Goal: Information Seeking & Learning: Learn about a topic

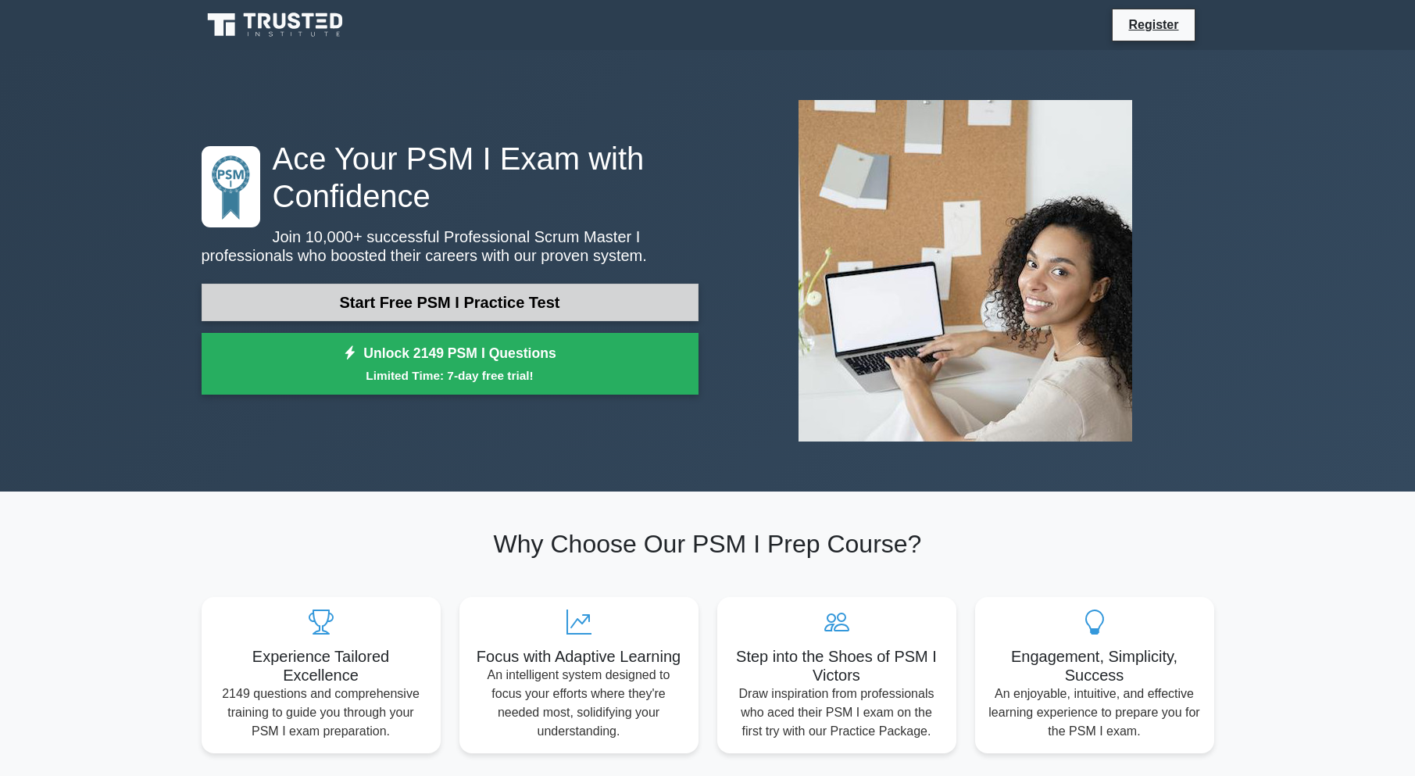
click at [606, 298] on link "Start Free PSM I Practice Test" at bounding box center [450, 302] width 497 height 37
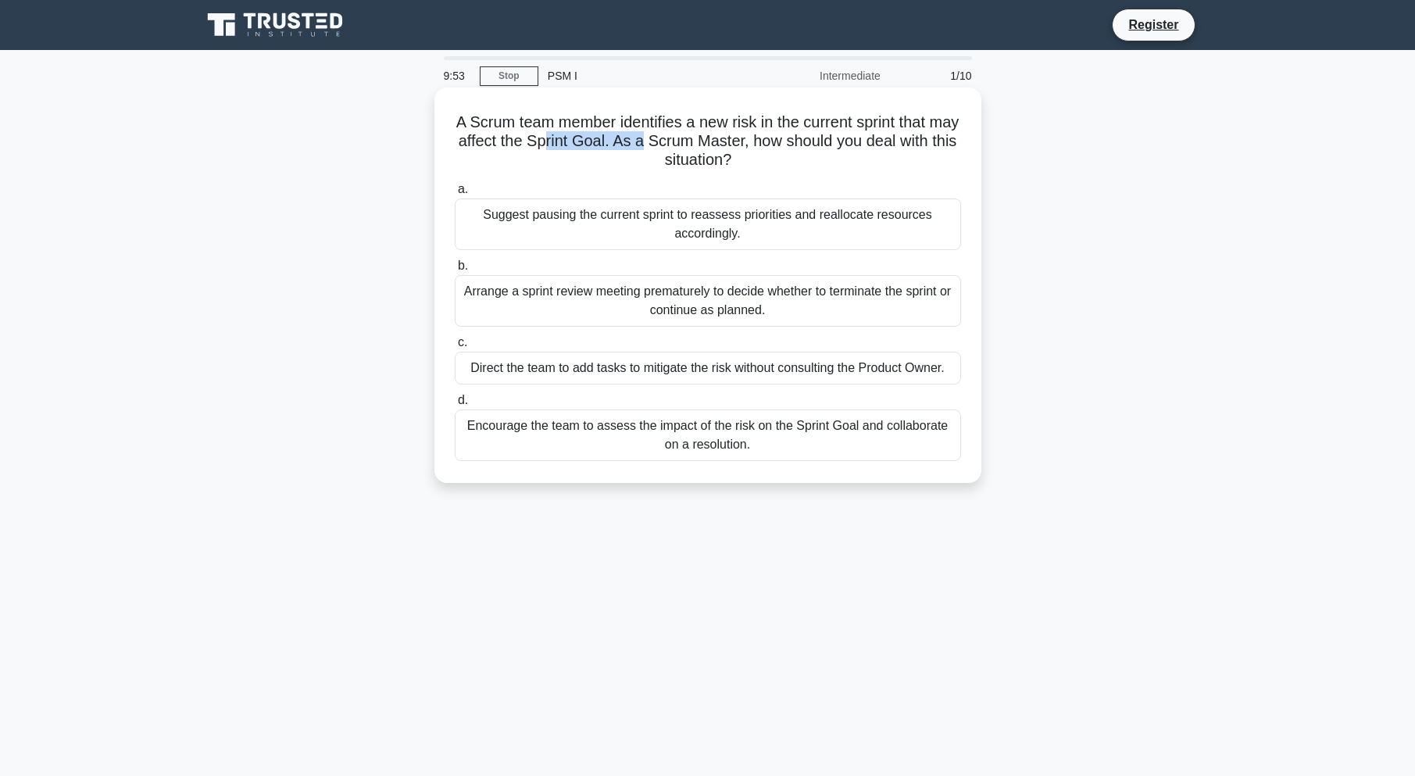
drag, startPoint x: 589, startPoint y: 143, endPoint x: 689, endPoint y: 134, distance: 100.4
click at [689, 135] on h5 "A Scrum team member identifies a new risk in the current sprint that may affect…" at bounding box center [707, 141] width 509 height 58
click at [536, 428] on div "Encourage the team to assess the impact of the risk on the Sprint Goal and coll…" at bounding box center [708, 435] width 506 height 52
click at [455, 405] on input "d. Encourage the team to assess the impact of the risk on the Sprint Goal and c…" at bounding box center [455, 400] width 0 height 10
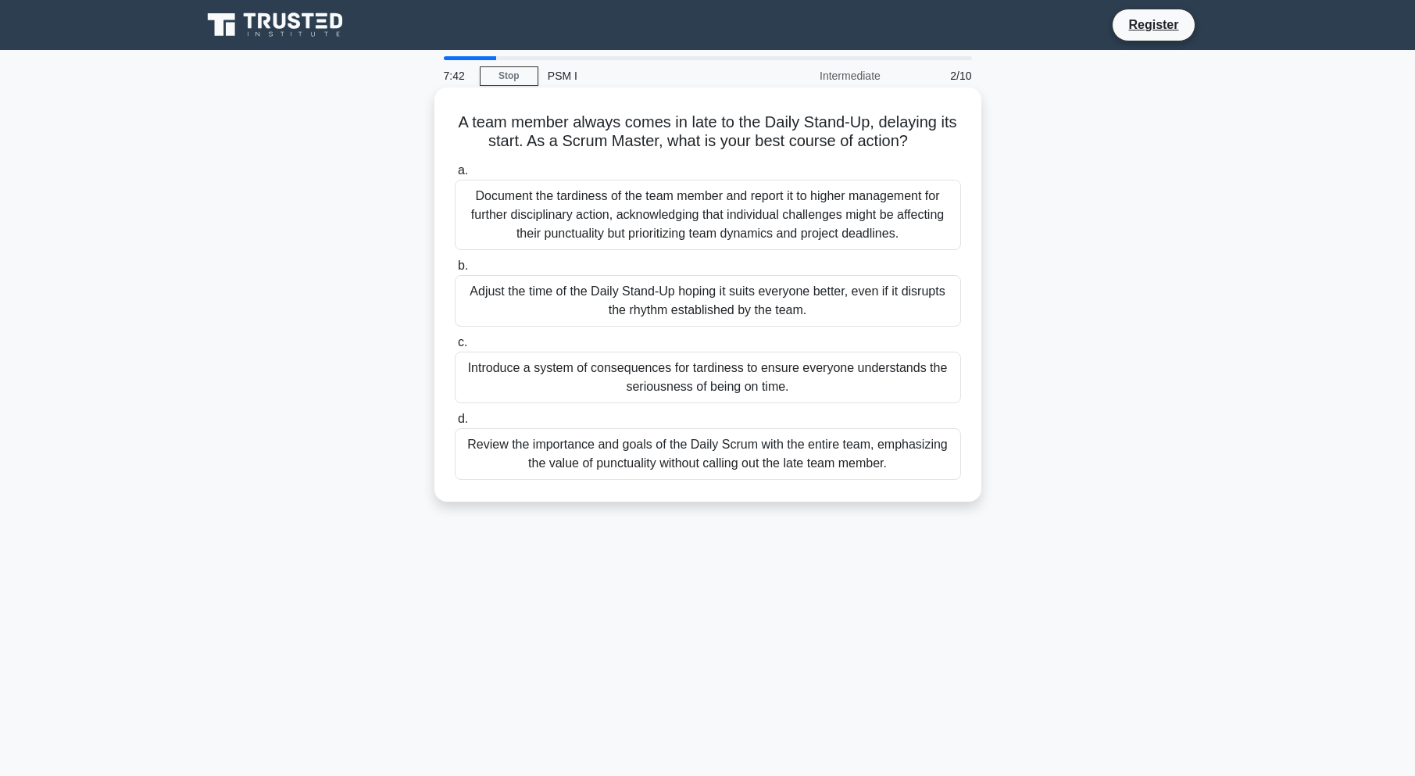
click at [650, 371] on div "Introduce a system of consequences for tardiness to ensure everyone understands…" at bounding box center [708, 378] width 506 height 52
click at [544, 369] on div "Introduce a system of consequences for tardiness to ensure everyone understands…" at bounding box center [708, 378] width 506 height 52
click at [463, 343] on span "c." at bounding box center [462, 341] width 9 height 13
click at [455, 343] on input "c. Introduce a system of consequences for tardiness to ensure everyone understa…" at bounding box center [455, 342] width 0 height 10
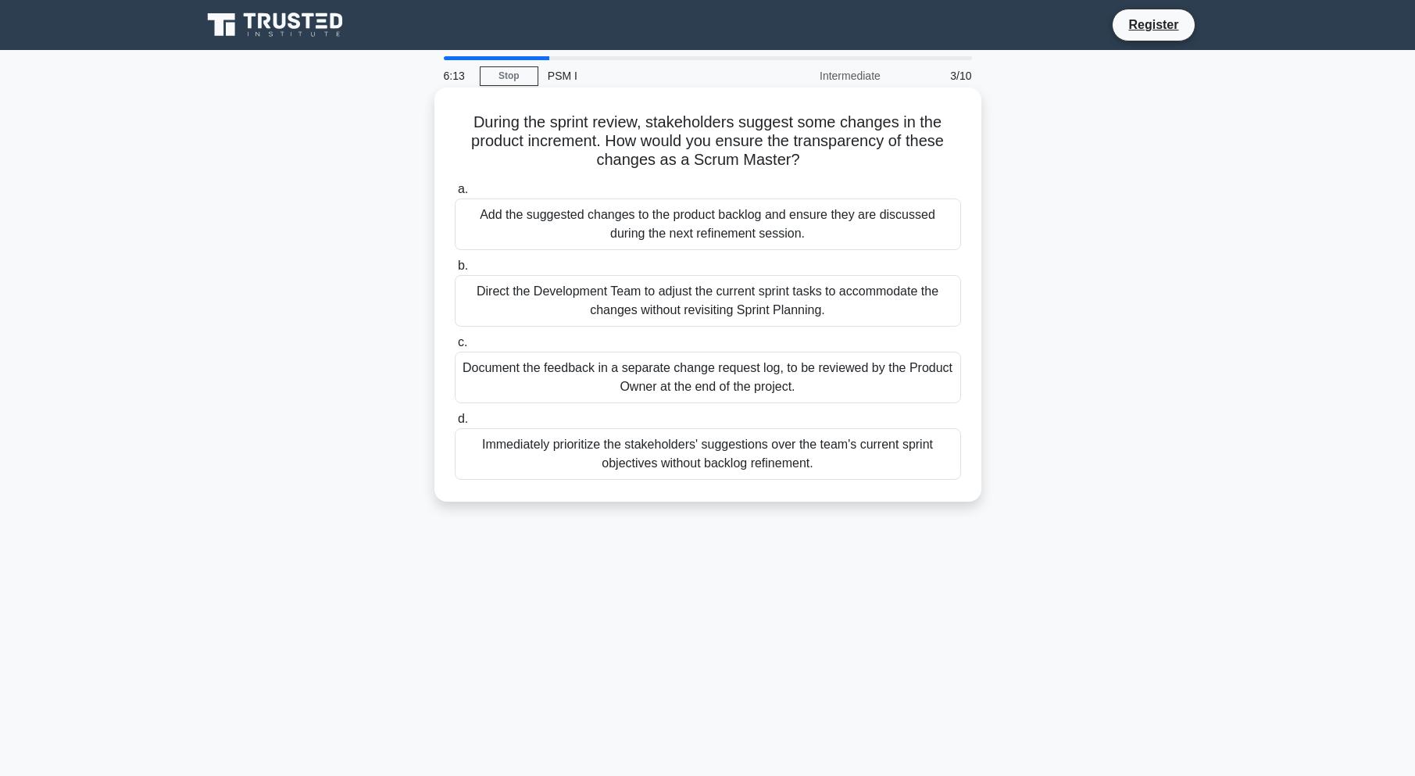
click at [835, 224] on div "Add the suggested changes to the product backlog and ensure they are discussed …" at bounding box center [708, 224] width 506 height 52
click at [455, 195] on input "a. Add the suggested changes to the product backlog and ensure they are discuss…" at bounding box center [455, 189] width 0 height 10
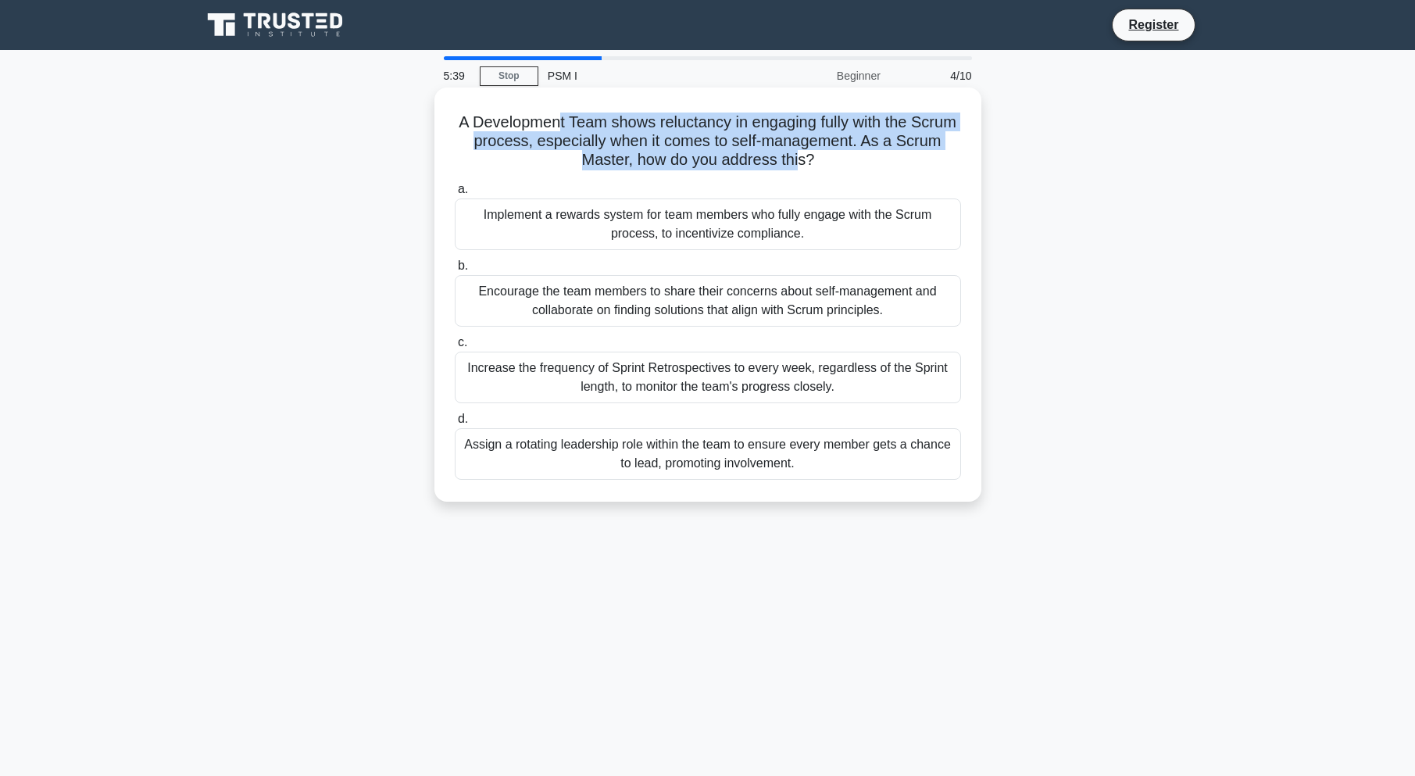
drag, startPoint x: 604, startPoint y: 128, endPoint x: 823, endPoint y: 155, distance: 220.3
click at [823, 155] on h5 "A Development Team shows reluctancy in engaging fully with the Scrum process, e…" at bounding box center [707, 141] width 509 height 58
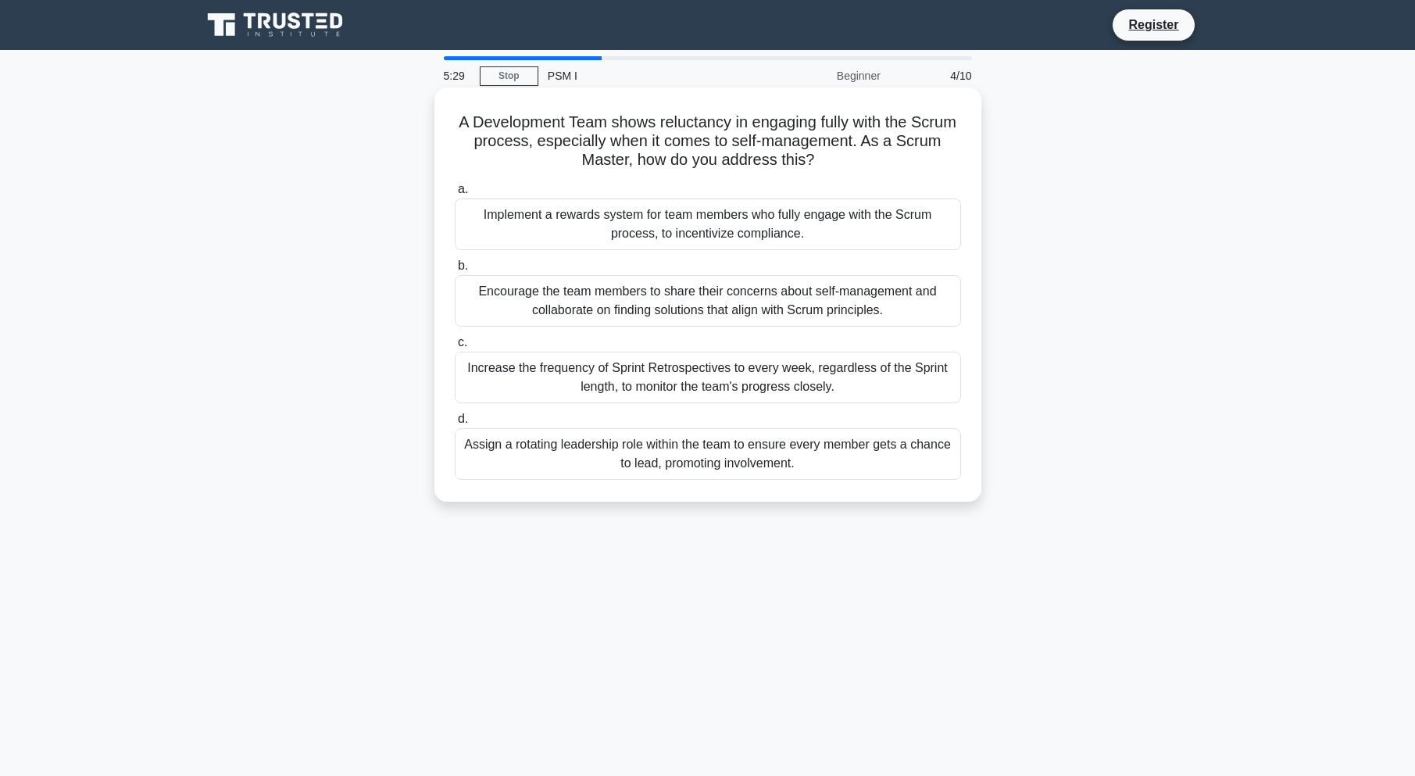
click at [568, 288] on div "Encourage the team members to share their concerns about self-management and co…" at bounding box center [708, 301] width 506 height 52
click at [455, 271] on input "b. Encourage the team members to share their concerns about self-management and…" at bounding box center [455, 266] width 0 height 10
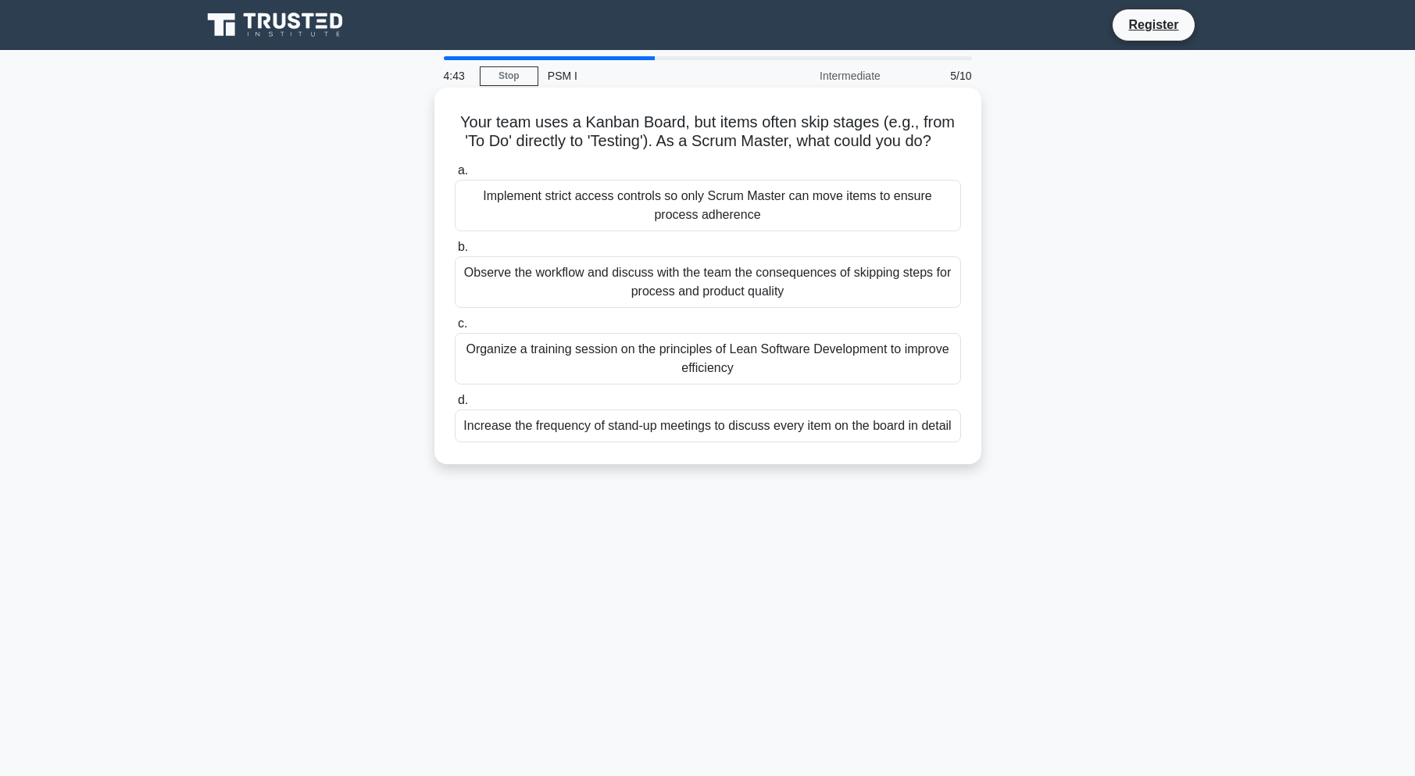
click at [593, 290] on div "Observe the workflow and discuss with the team the consequences of skipping ste…" at bounding box center [708, 282] width 506 height 52
click at [455, 252] on input "b. Observe the workflow and discuss with the team the consequences of skipping …" at bounding box center [455, 247] width 0 height 10
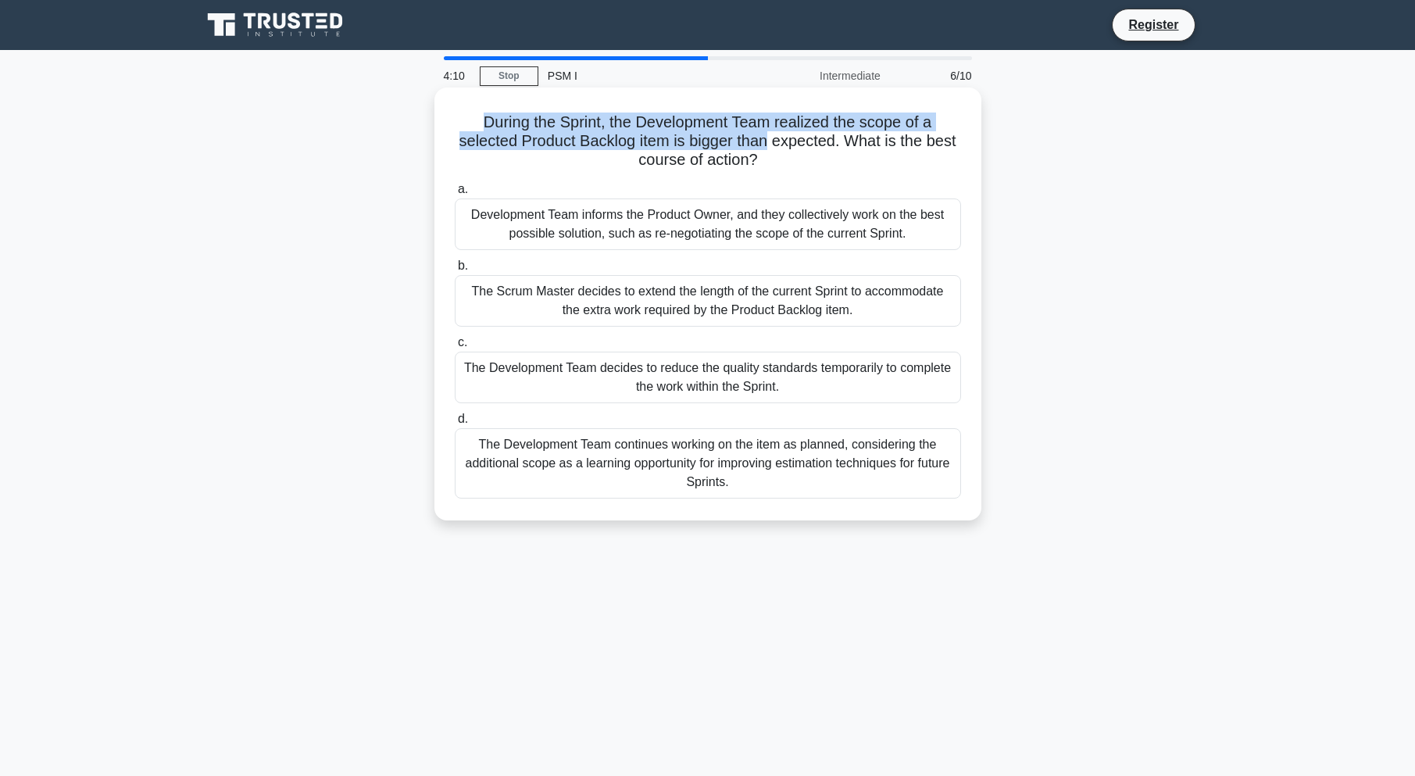
drag, startPoint x: 458, startPoint y: 126, endPoint x: 766, endPoint y: 149, distance: 308.7
click at [766, 149] on h5 "During the Sprint, the Development Team realized the scope of a selected Produc…" at bounding box center [707, 141] width 509 height 58
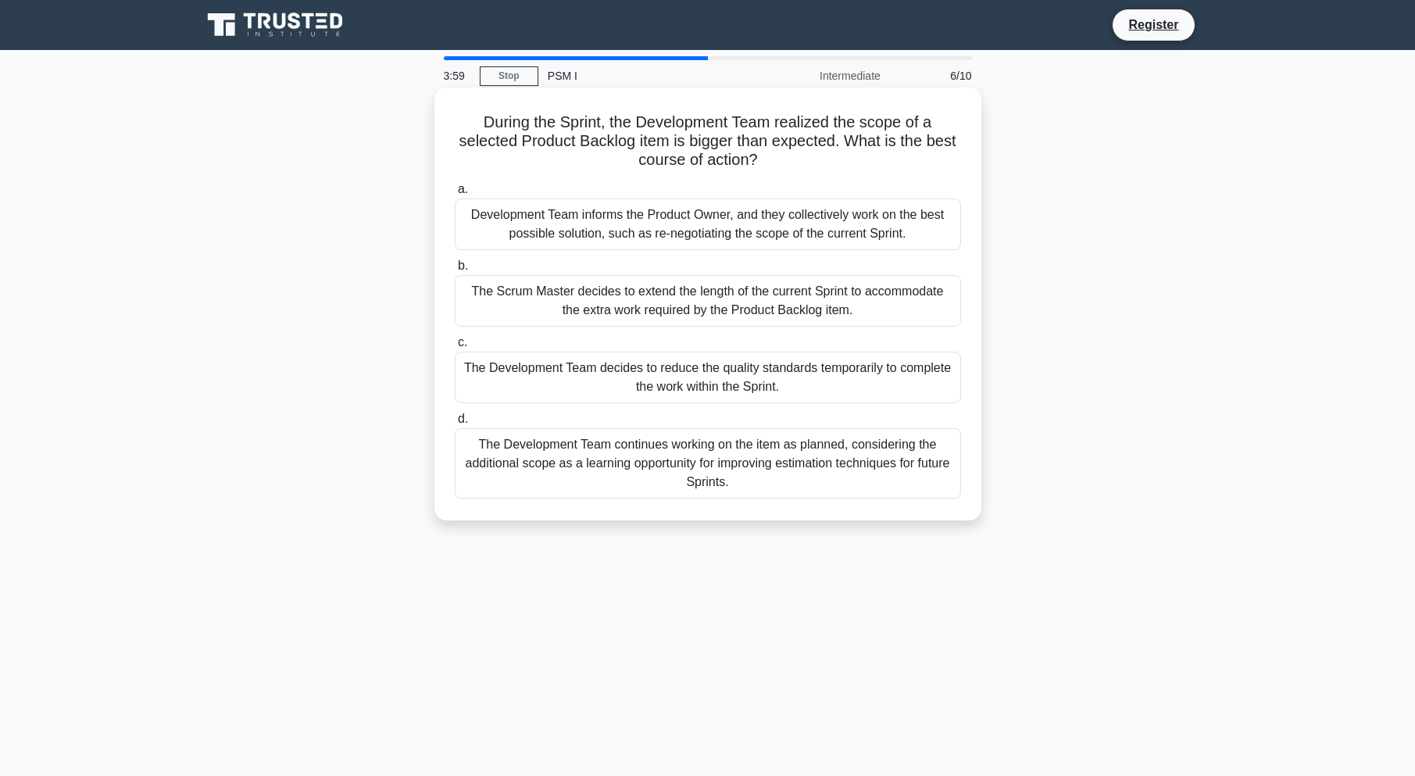
click at [656, 212] on div "Development Team informs the Product Owner, and they collectively work on the b…" at bounding box center [708, 224] width 506 height 52
click at [455, 195] on input "a. Development Team informs the Product Owner, and they collectively work on th…" at bounding box center [455, 189] width 0 height 10
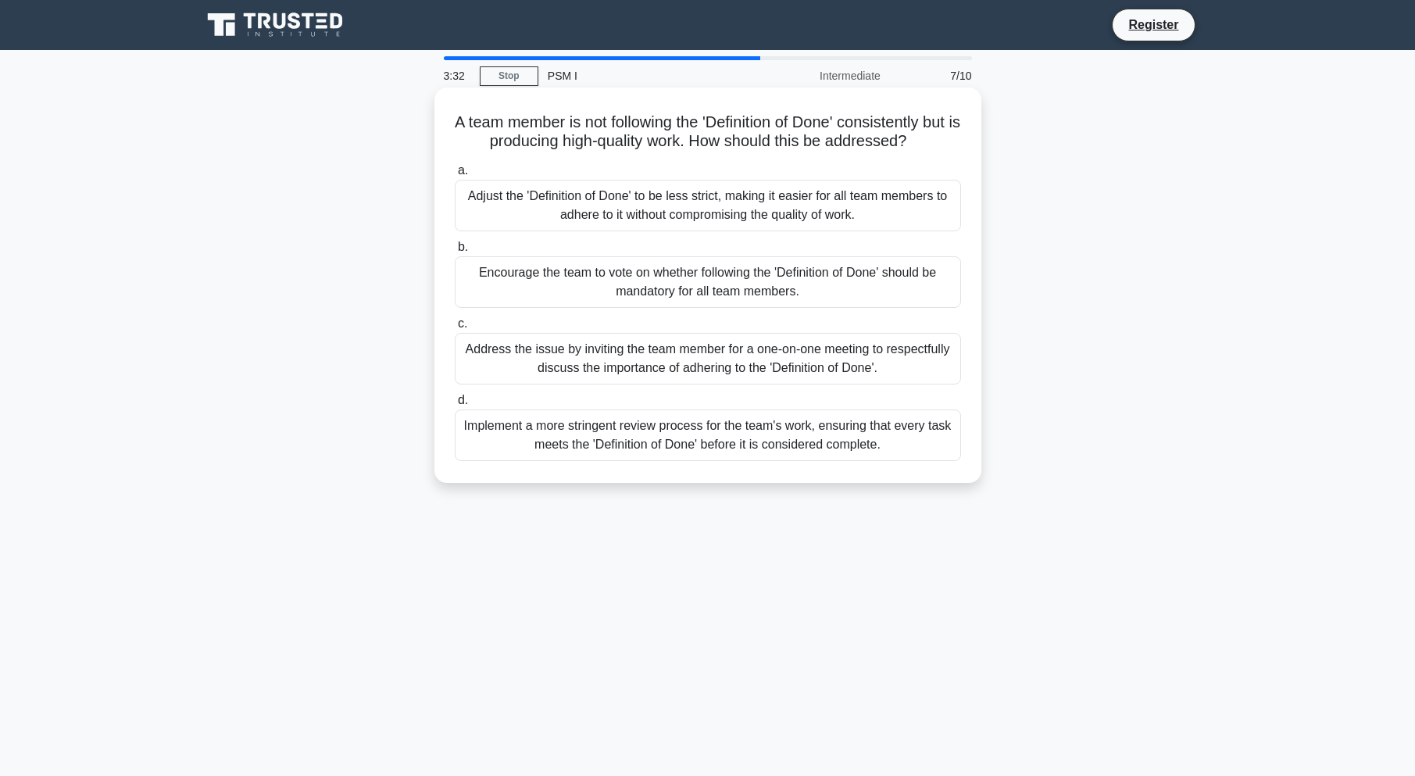
click at [581, 139] on h5 "A team member is not following the 'Definition of Done' consistently but is pro…" at bounding box center [707, 131] width 509 height 39
click at [508, 424] on div "Implement a more stringent review process for the team's work, ensuring that ev…" at bounding box center [708, 435] width 506 height 52
click at [455, 405] on input "d. Implement a more stringent review process for the team's work, ensuring that…" at bounding box center [455, 400] width 0 height 10
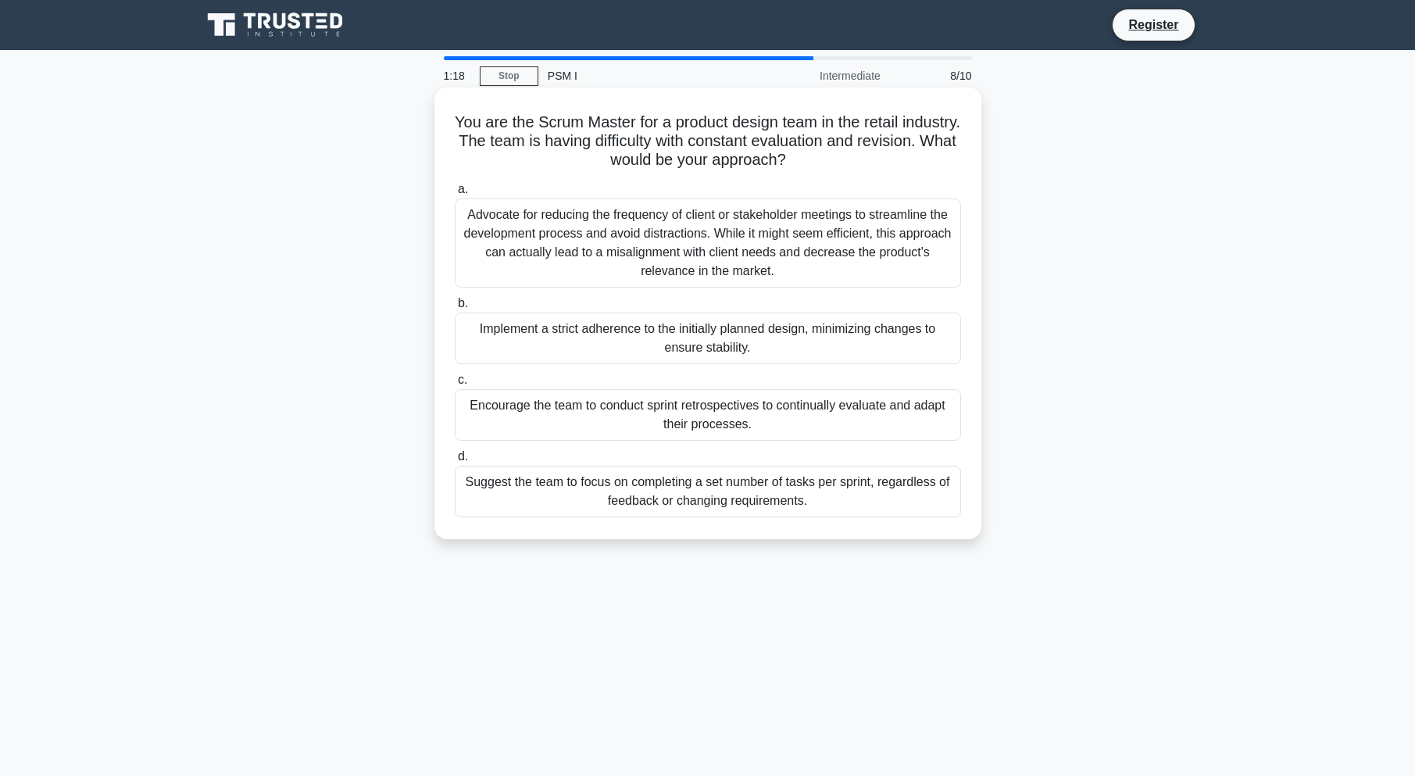
click at [571, 411] on div "Encourage the team to conduct sprint retrospectives to continually evaluate and…" at bounding box center [708, 415] width 506 height 52
click at [455, 385] on input "c. Encourage the team to conduct sprint retrospectives to continually evaluate …" at bounding box center [455, 380] width 0 height 10
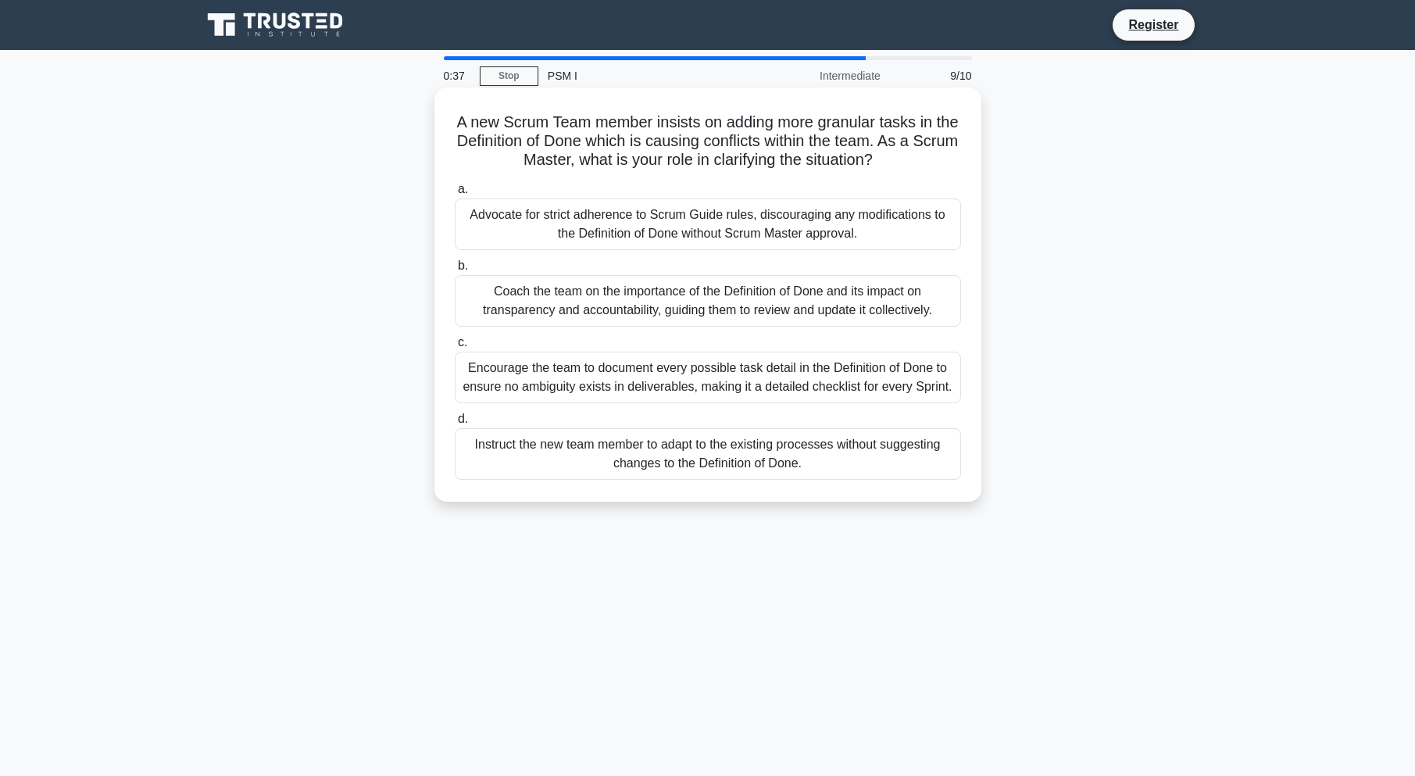
click at [537, 386] on div "Encourage the team to document every possible task detail in the Definition of …" at bounding box center [708, 378] width 506 height 52
click at [455, 348] on input "c. Encourage the team to document every possible task detail in the Definition …" at bounding box center [455, 342] width 0 height 10
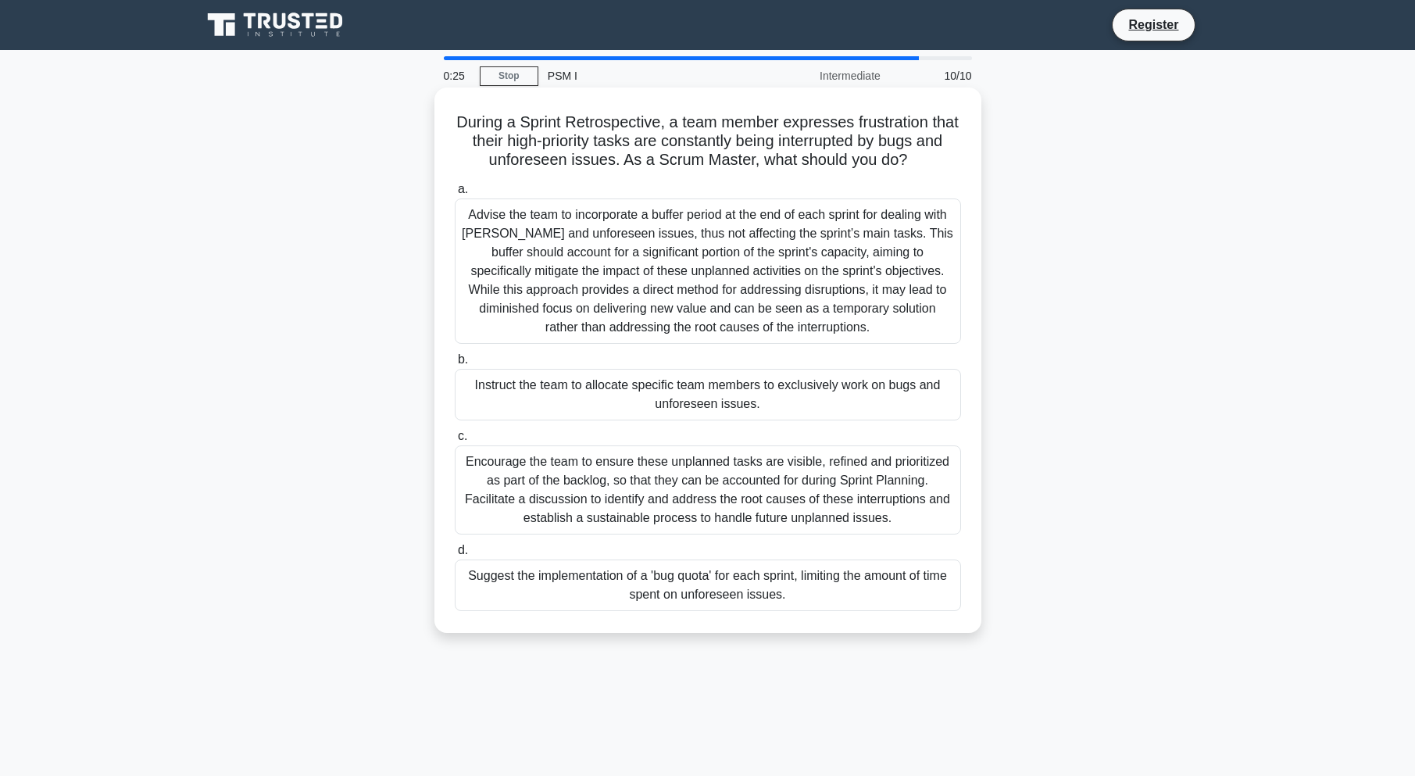
click at [491, 496] on div "Encourage the team to ensure these unplanned tasks are visible, refined and pri…" at bounding box center [708, 489] width 506 height 89
click at [455, 441] on input "c. Encourage the team to ensure these unplanned tasks are visible, refined and …" at bounding box center [455, 436] width 0 height 10
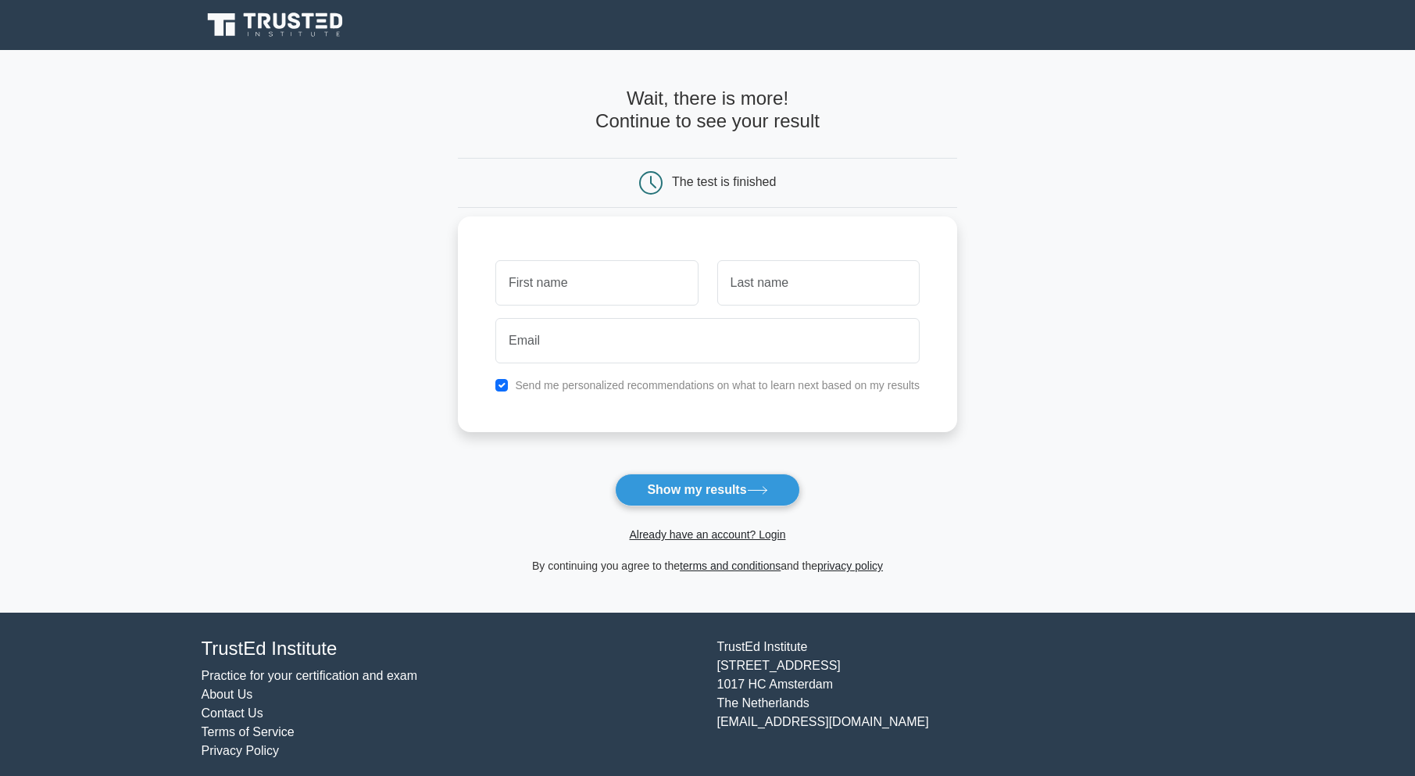
click at [576, 389] on label "Send me personalized recommendations on what to learn next based on my results" at bounding box center [717, 385] width 405 height 12
click at [496, 389] on input "checkbox" at bounding box center [501, 385] width 12 height 12
checkbox input "false"
click at [658, 483] on button "Show my results" at bounding box center [707, 489] width 184 height 33
type input "Murat"
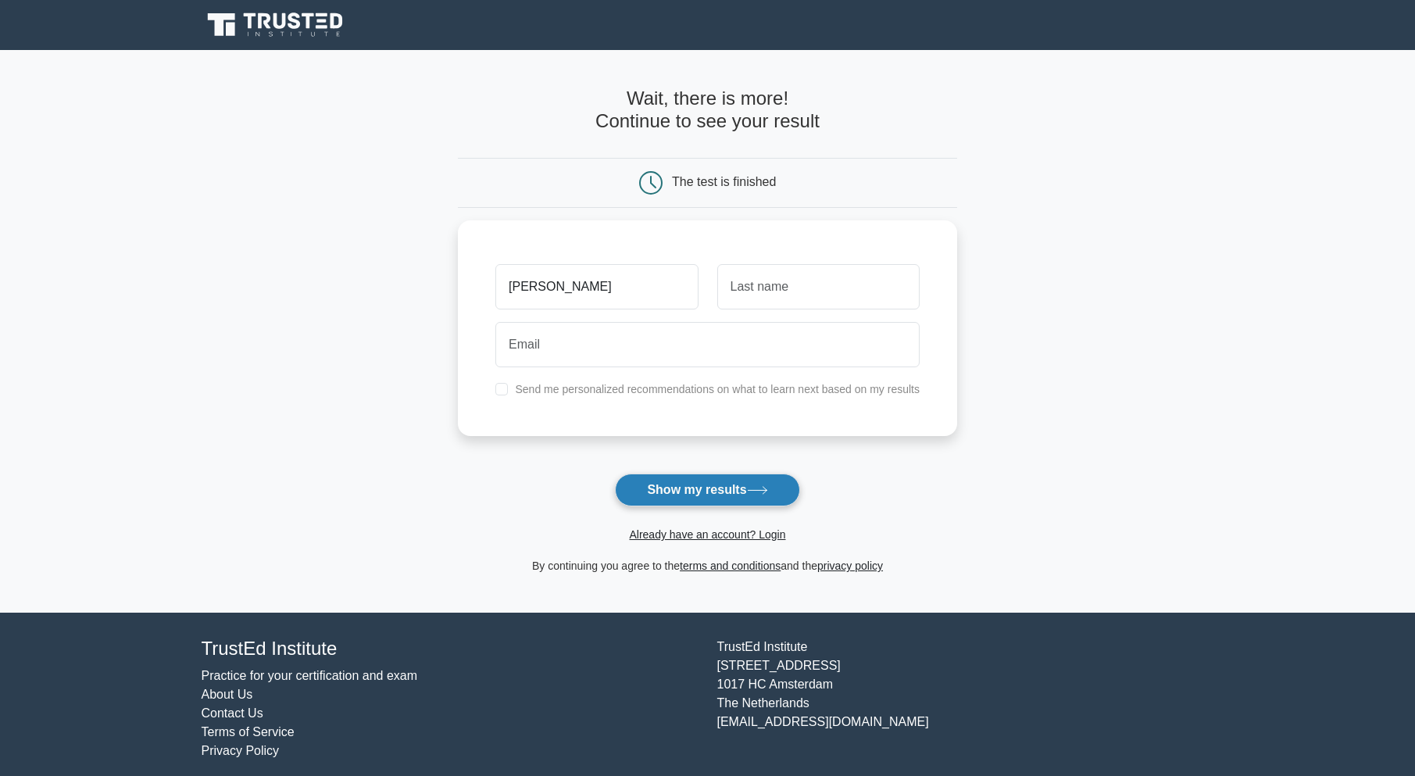
click at [696, 488] on button "Show my results" at bounding box center [707, 489] width 184 height 33
type input "AKTAŞ"
click at [669, 494] on button "Show my results" at bounding box center [707, 489] width 184 height 33
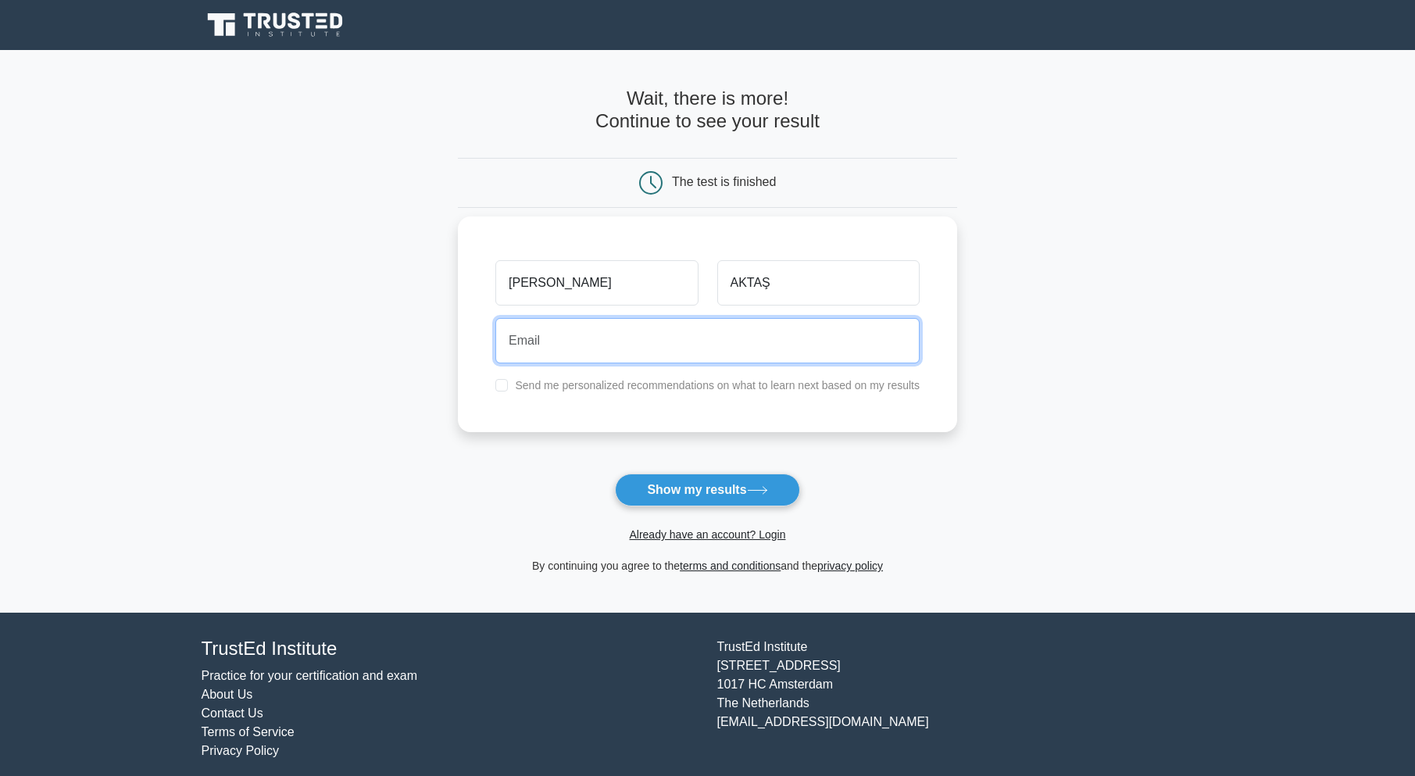
click at [698, 337] on input "email" at bounding box center [707, 340] width 424 height 45
type input "aktas.mrt@hotmail.com"
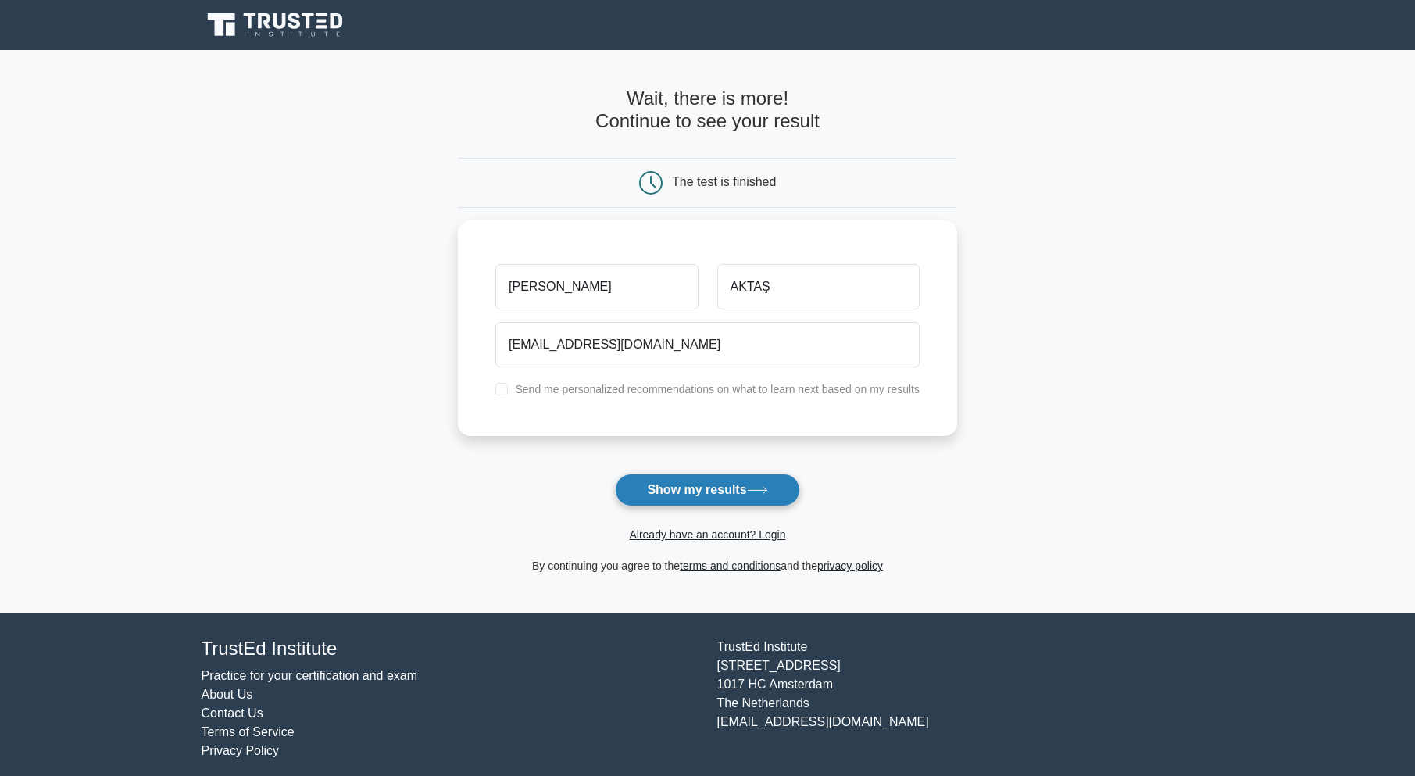
click at [673, 491] on button "Show my results" at bounding box center [707, 489] width 184 height 33
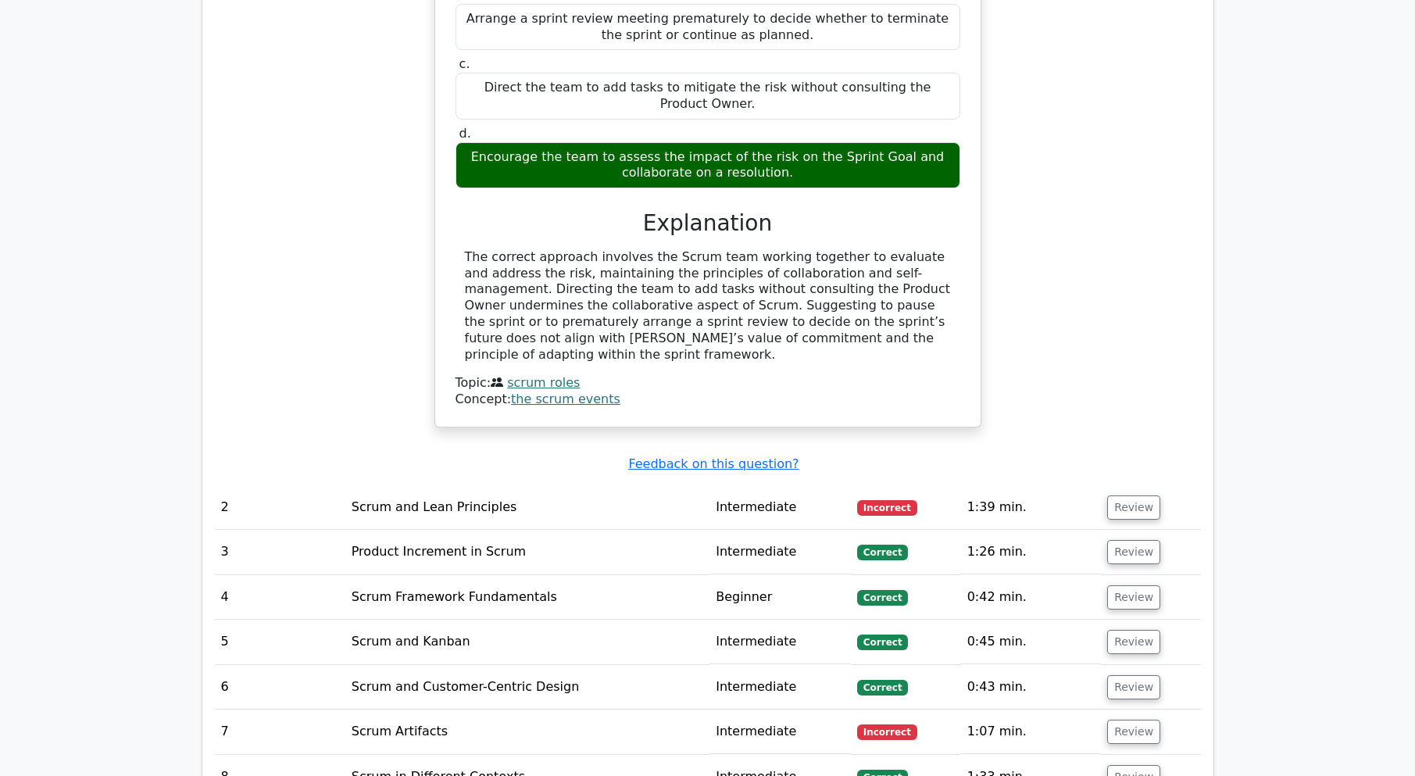
scroll to position [1719, 0]
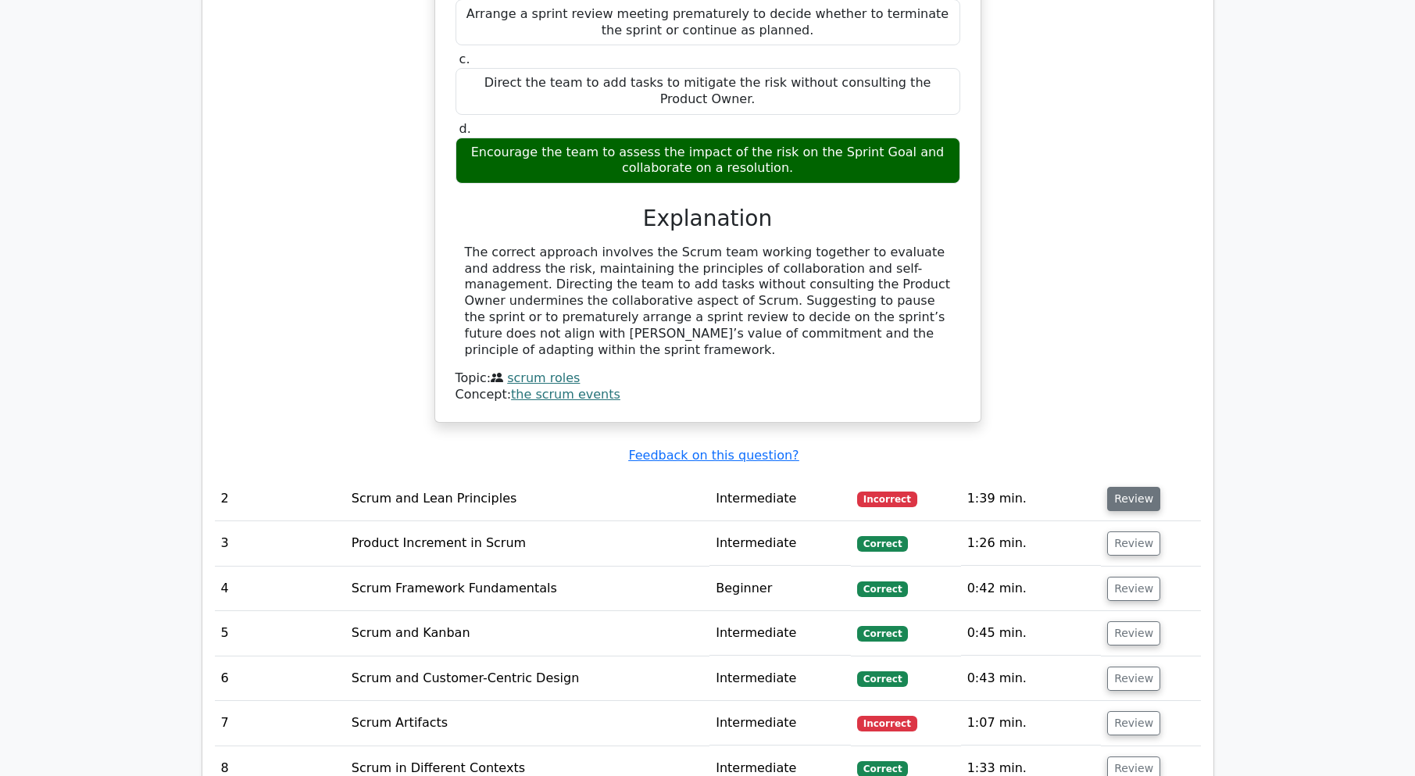
click at [1127, 487] on button "Review" at bounding box center [1133, 499] width 53 height 24
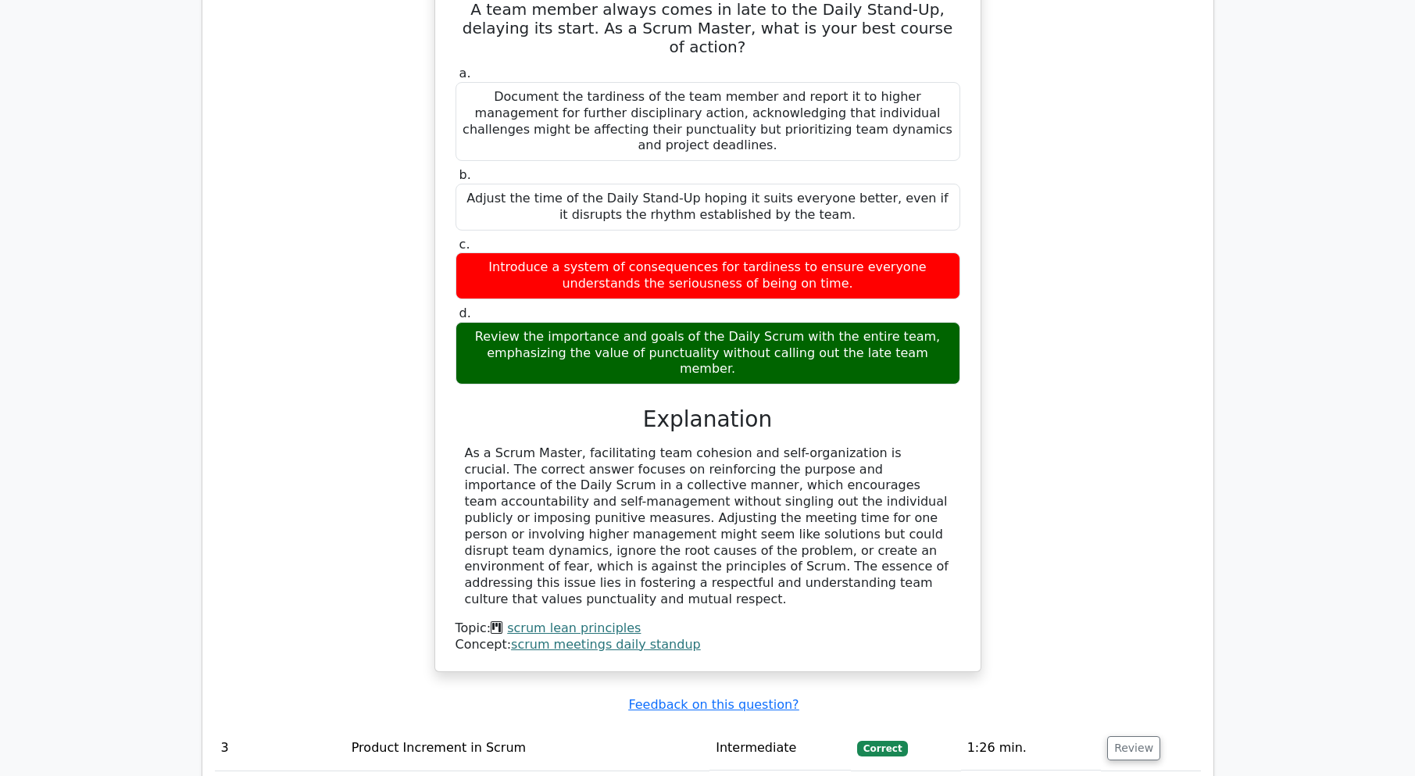
scroll to position [2656, 0]
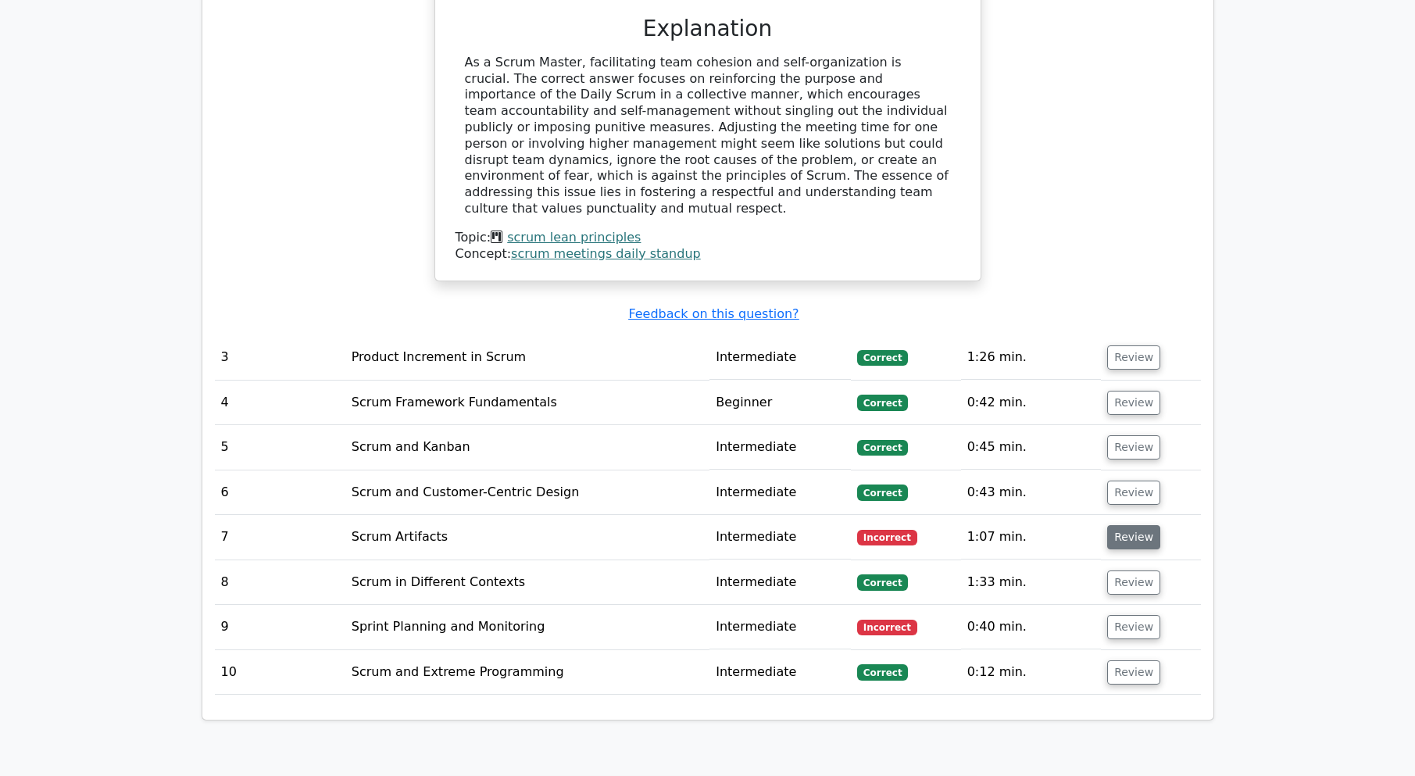
click at [1137, 525] on button "Review" at bounding box center [1133, 537] width 53 height 24
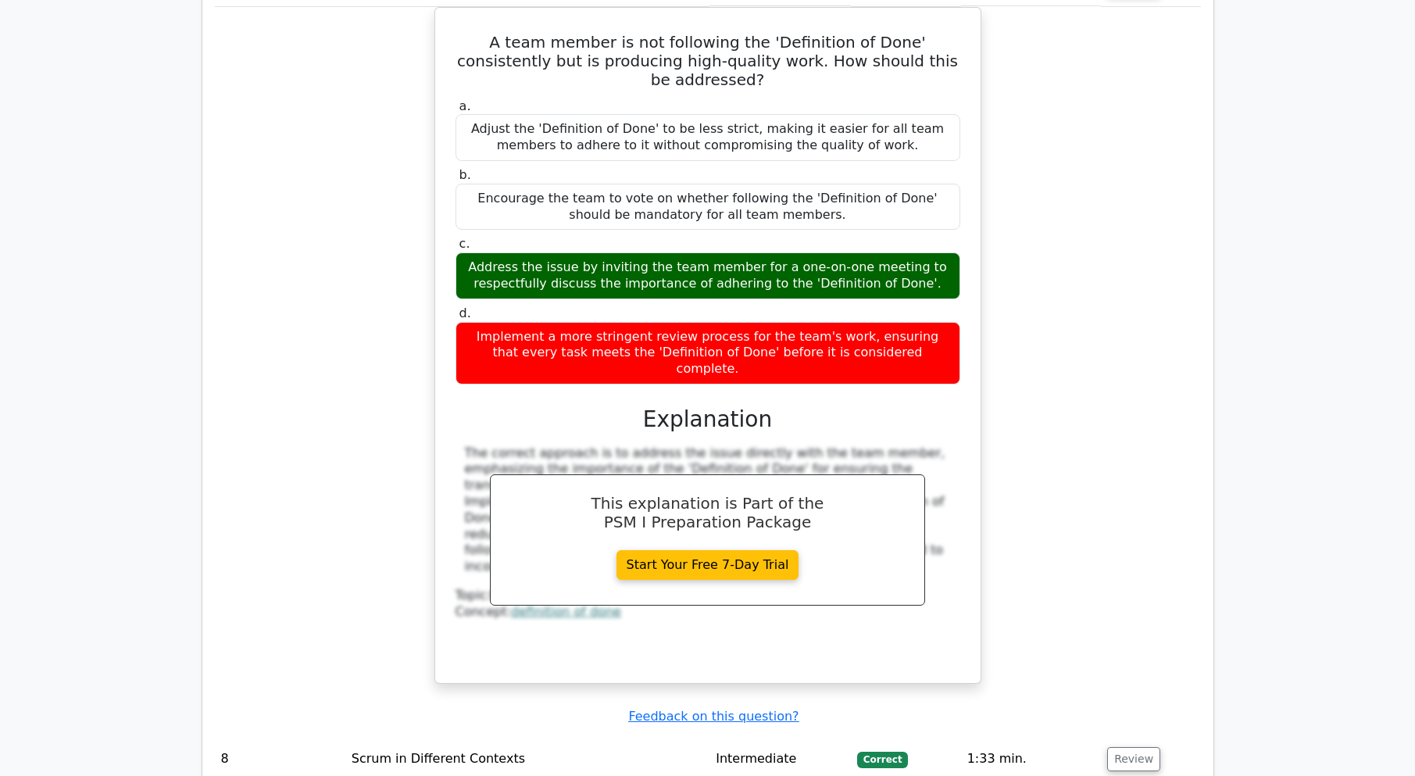
scroll to position [3437, 0]
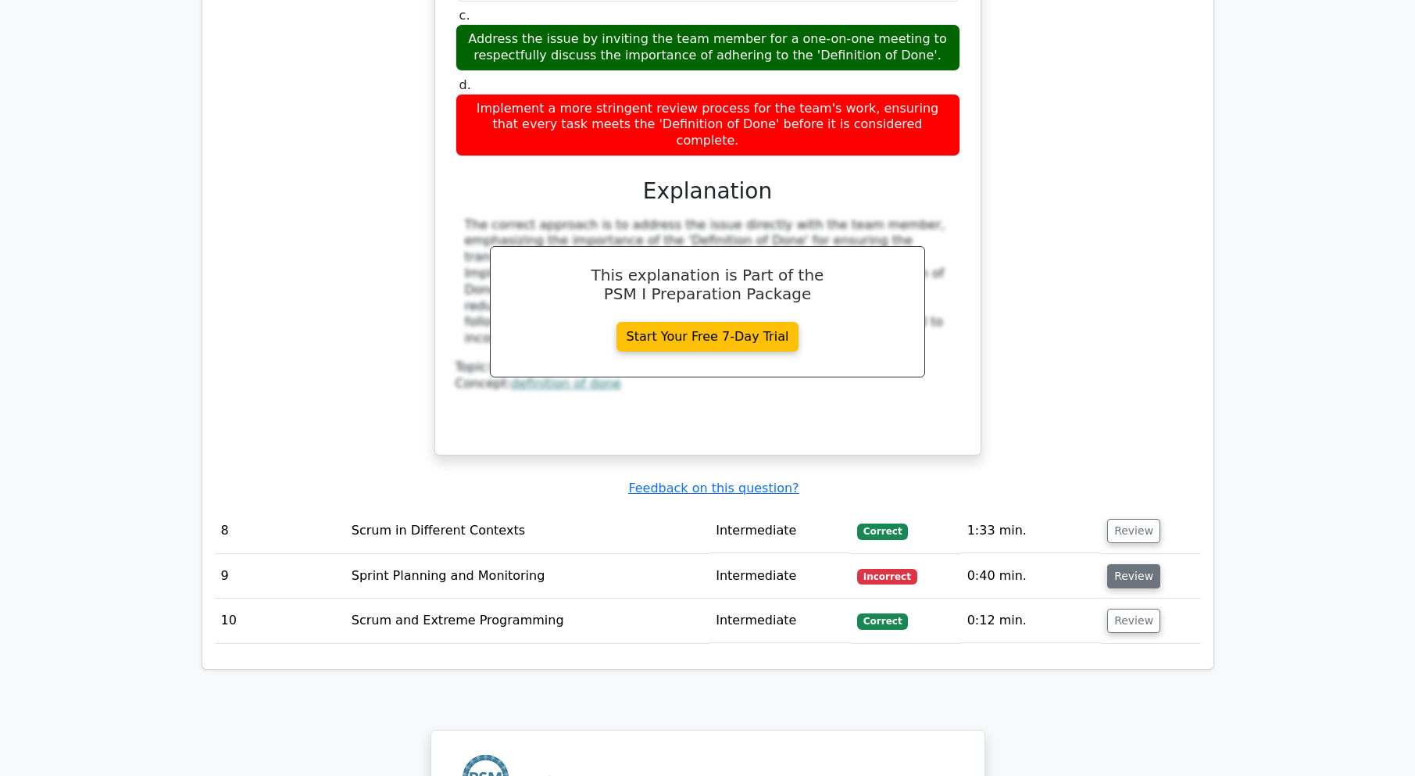
click at [1137, 564] on button "Review" at bounding box center [1133, 576] width 53 height 24
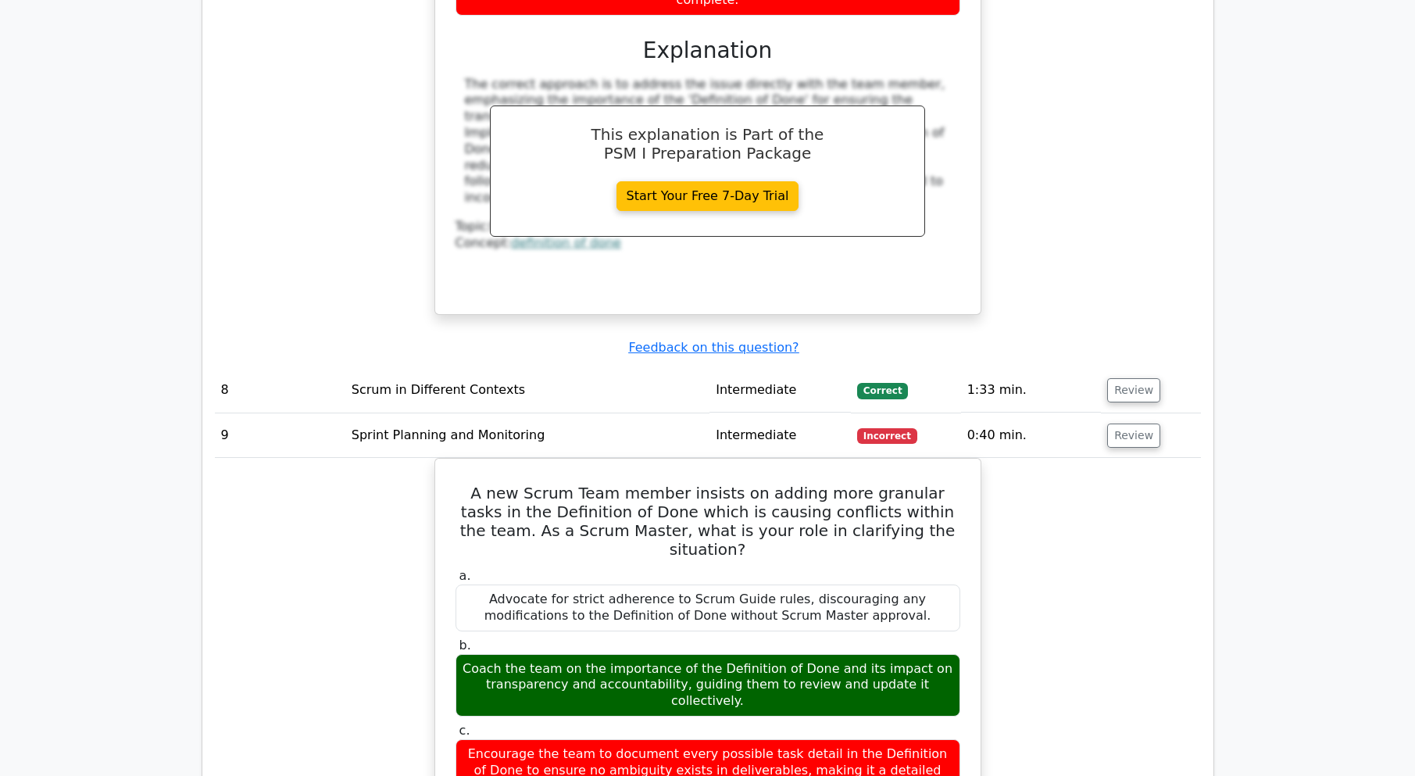
scroll to position [3828, 0]
